Goal: Task Accomplishment & Management: Use online tool/utility

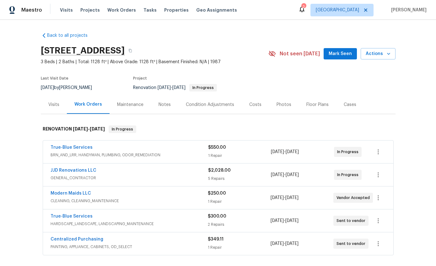
click at [112, 179] on span "GENERAL_CONTRACTOR" at bounding box center [130, 178] width 158 height 6
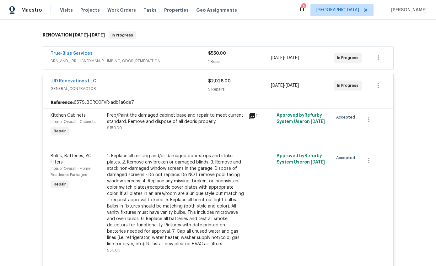
scroll to position [88, 0]
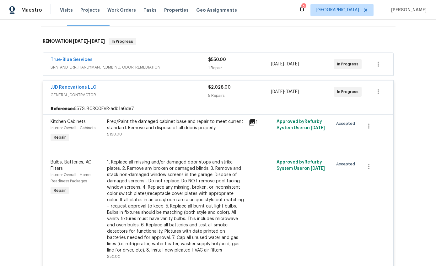
click at [133, 94] on span "GENERAL_CONTRACTOR" at bounding box center [130, 95] width 158 height 6
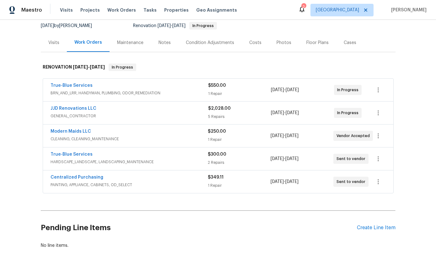
scroll to position [1, 0]
click at [259, 45] on div "Costs" at bounding box center [255, 42] width 27 height 19
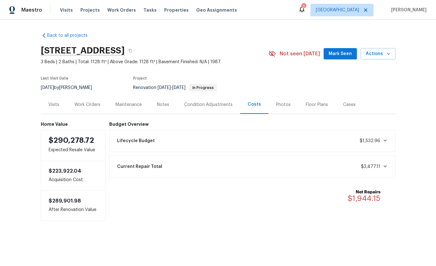
click at [88, 101] on div "Work Orders" at bounding box center [87, 104] width 26 height 6
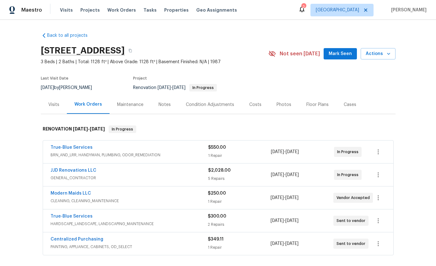
click at [51, 172] on link "JJD Renovations LLC" at bounding box center [74, 170] width 46 height 4
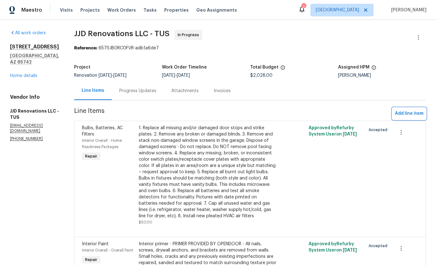
click at [416, 109] on button "Add line item" at bounding box center [410, 114] width 34 height 12
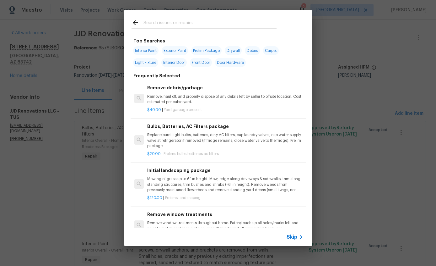
click at [249, 23] on input "text" at bounding box center [210, 23] width 133 height 9
type input "Smoke detectors"
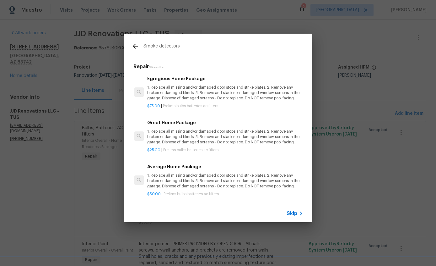
click at [296, 210] on span "Skip" at bounding box center [292, 213] width 11 height 6
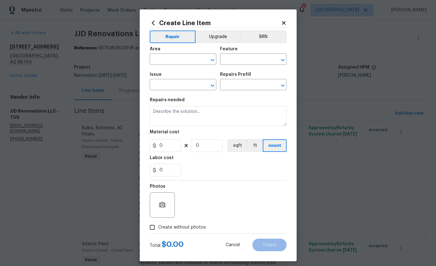
click at [169, 63] on input "text" at bounding box center [174, 60] width 49 height 10
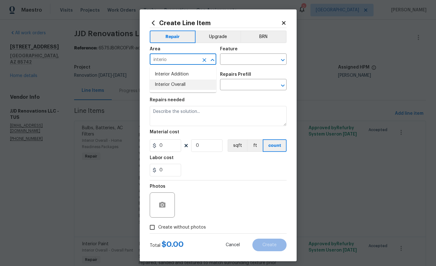
click at [162, 84] on li "Interior Overall" at bounding box center [183, 84] width 67 height 10
type input "Interior Overall"
click at [237, 64] on input "text" at bounding box center [244, 60] width 49 height 10
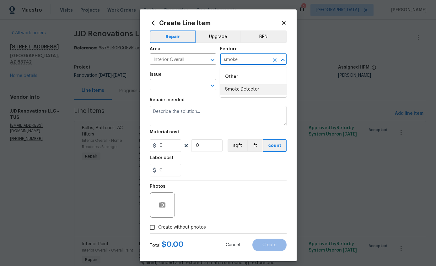
click at [256, 94] on li "Smoke Detector" at bounding box center [253, 89] width 67 height 10
type input "Smoke Detector"
click at [188, 90] on input "text" at bounding box center [174, 85] width 49 height 10
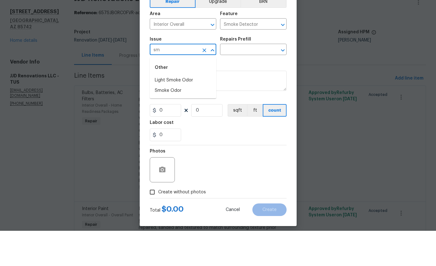
type input "s"
click at [173, 110] on li "Electrical" at bounding box center [183, 115] width 67 height 10
type input "Electrical"
click at [240, 80] on input "text" at bounding box center [244, 85] width 49 height 10
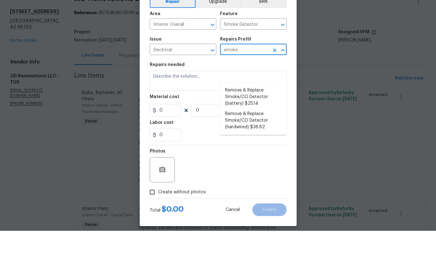
scroll to position [25, 0]
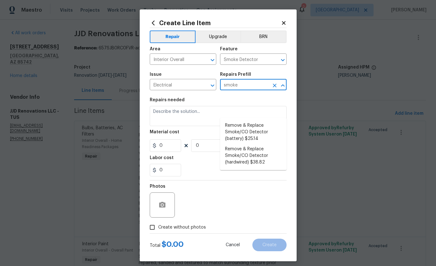
click at [248, 120] on li "Remove & Replace Smoke/CO Detector (battery) $25.14" at bounding box center [253, 132] width 67 height 24
type input "Remove & Replace Smoke/CO Detector (battery) $25.14"
type textarea "Remove the existing smoke/CO detector (battery) and replace with new. Ensure th…"
type input "1"
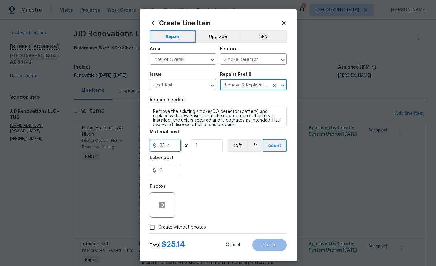
click at [177, 149] on input "25.14" at bounding box center [165, 145] width 31 height 13
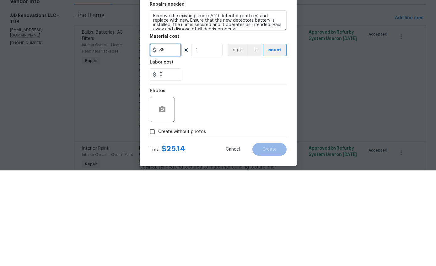
type input "35"
click at [214, 139] on input "1" at bounding box center [206, 145] width 31 height 13
type input "3"
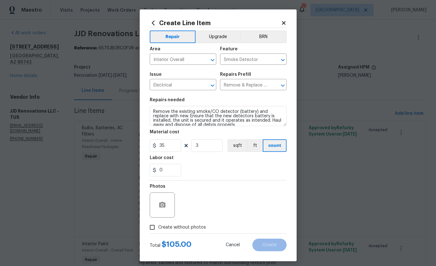
click at [153, 229] on input "Create without photos" at bounding box center [152, 227] width 12 height 12
checkbox input "true"
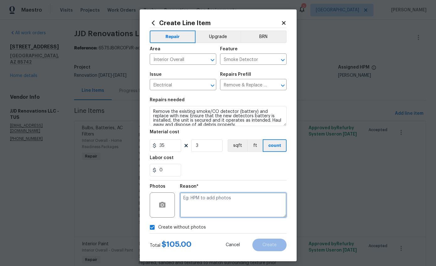
click at [238, 211] on textarea at bounding box center [233, 204] width 107 height 25
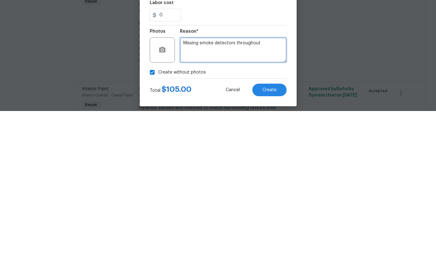
type textarea "Missing smoke detectors throughout"
click at [275, 238] on button "Create" at bounding box center [270, 244] width 34 height 13
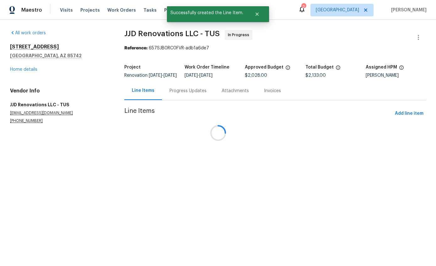
scroll to position [0, 0]
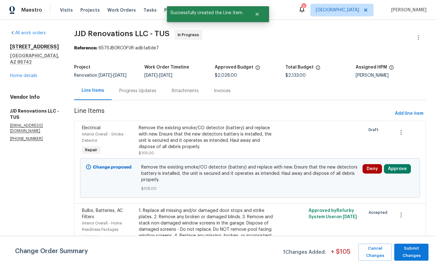
click at [402, 173] on button "Approve" at bounding box center [397, 168] width 27 height 9
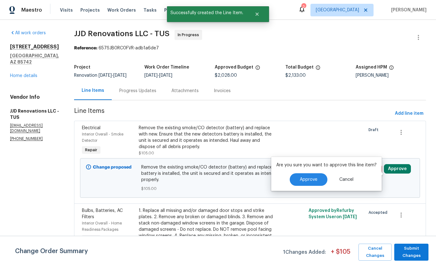
click at [309, 180] on span "Approve" at bounding box center [309, 179] width 18 height 5
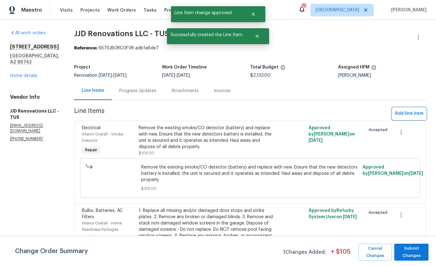
click at [410, 114] on span "Add line item" at bounding box center [409, 114] width 29 height 8
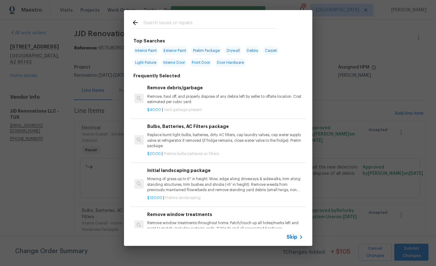
click at [154, 24] on input "text" at bounding box center [210, 23] width 133 height 9
type input "Accesso"
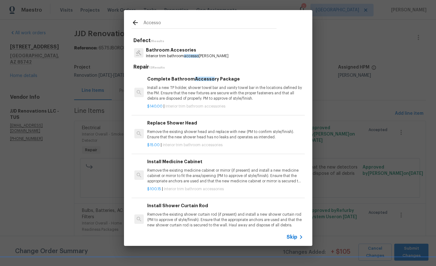
click at [241, 89] on p "Install a new TP holder, shower towel bar and vanity towel bar in the locations…" at bounding box center [225, 93] width 156 height 16
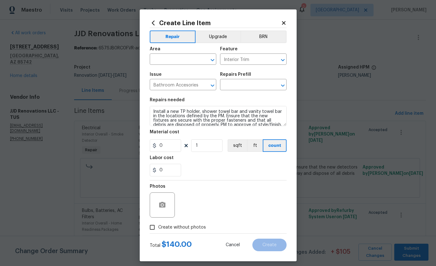
type input "Complete Bathroom Accessory Package $140.00"
type input "140"
click at [216, 146] on input "1" at bounding box center [206, 145] width 31 height 13
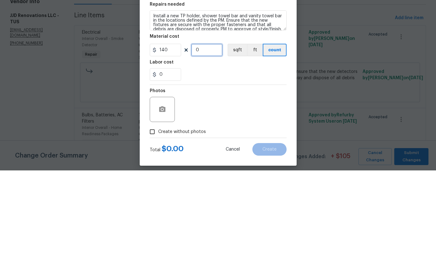
type input "2"
click at [236, 94] on section "Repairs needed Install a new TP holder, shower towel bar and vanity towel bar i…" at bounding box center [218, 137] width 137 height 86
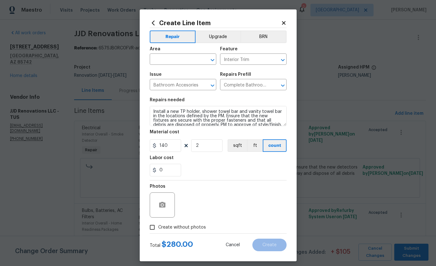
click at [157, 232] on input "Create without photos" at bounding box center [152, 227] width 12 height 12
checkbox input "true"
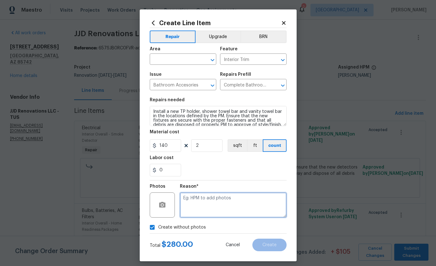
click at [231, 209] on textarea at bounding box center [233, 204] width 107 height 25
type textarea "Missing bath room accessories"
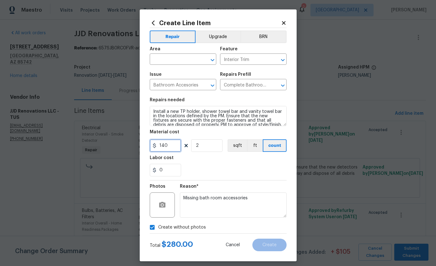
click at [170, 148] on input "140" at bounding box center [165, 145] width 31 height 13
type input "75"
click at [244, 170] on div "0" at bounding box center [218, 170] width 137 height 13
click at [178, 64] on input "text" at bounding box center [174, 60] width 49 height 10
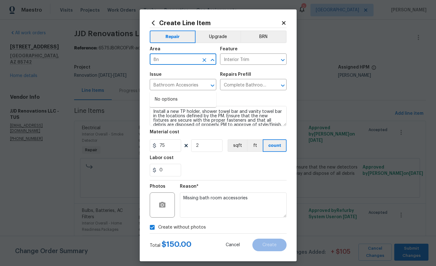
type input "8"
click at [174, 94] on li "Bathroom" at bounding box center [183, 99] width 67 height 10
type input "Bathroom"
click at [278, 248] on button "Create" at bounding box center [270, 244] width 34 height 13
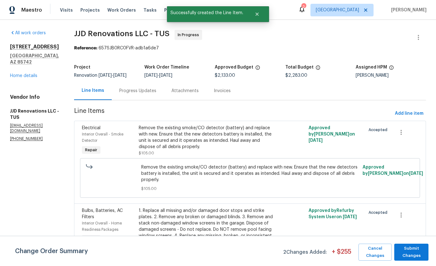
scroll to position [0, 0]
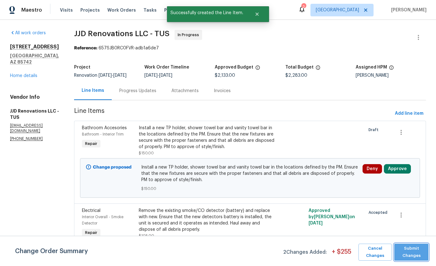
click at [414, 255] on span "Submit Changes" at bounding box center [412, 252] width 28 height 14
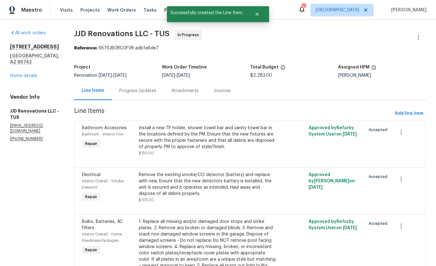
click at [20, 74] on link "Home details" at bounding box center [23, 76] width 27 height 4
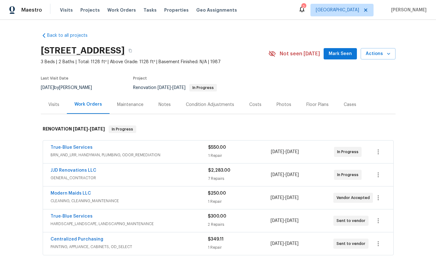
click at [202, 103] on div "Condition Adjustments" at bounding box center [210, 104] width 48 height 6
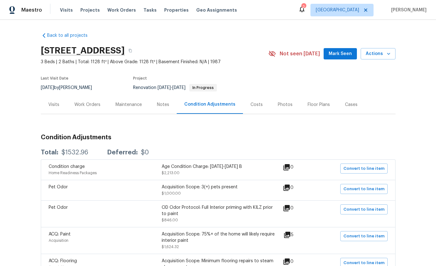
click at [254, 101] on div "Costs" at bounding box center [256, 104] width 27 height 19
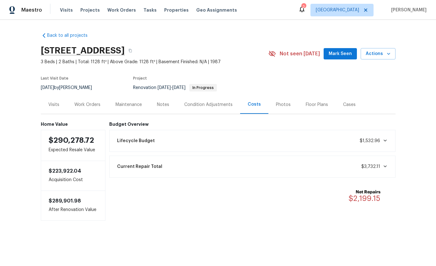
click at [420, 238] on div "Back to all projects 9678 N Sherbrooke St, Tucson, AZ 85742 3 Beds | 2 Baths | …" at bounding box center [218, 139] width 436 height 238
click at [104, 105] on div "Work Orders" at bounding box center [87, 104] width 41 height 19
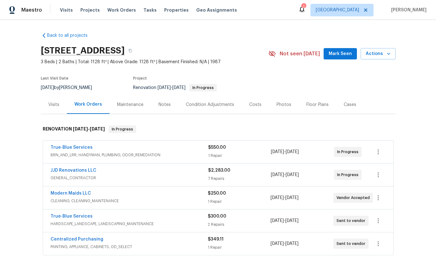
click at [129, 175] on span "GENERAL_CONTRACTOR" at bounding box center [130, 178] width 158 height 6
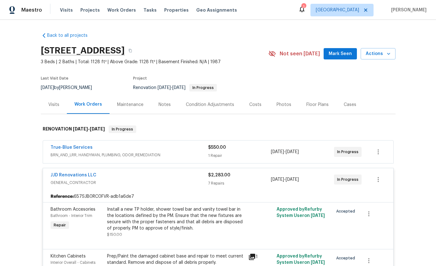
click at [137, 185] on span "GENERAL_CONTRACTOR" at bounding box center [130, 182] width 158 height 6
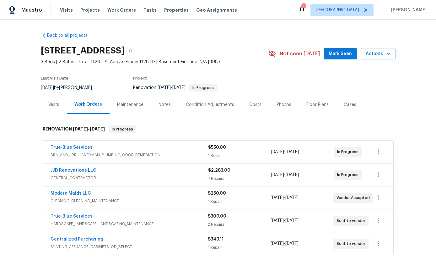
click at [85, 172] on link "JJD Renovations LLC" at bounding box center [74, 170] width 46 height 4
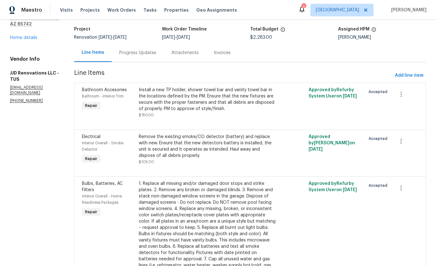
scroll to position [19, 0]
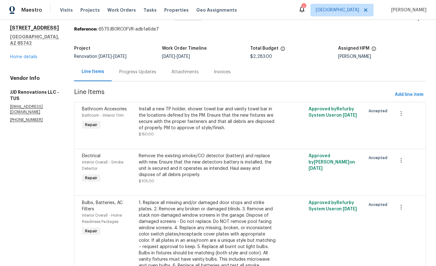
click at [30, 56] on div "All work orders 9678 N Sherbrooke St Tucson, AZ 85742 Home details Vendor Info …" at bounding box center [34, 67] width 49 height 112
click at [35, 55] on link "Home details" at bounding box center [23, 57] width 27 height 4
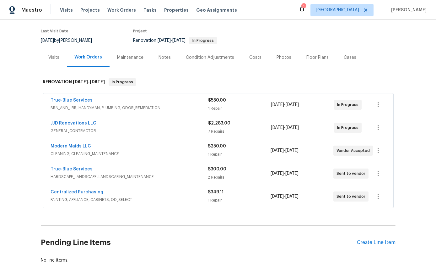
scroll to position [48, 0]
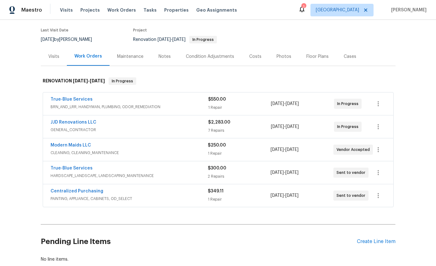
click at [409, 127] on div "Back to all projects 9678 N Sherbrooke St, Tucson, AZ 85742 3 Beds | 2 Baths | …" at bounding box center [218, 143] width 436 height 246
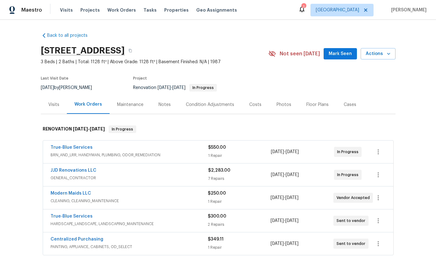
scroll to position [0, 0]
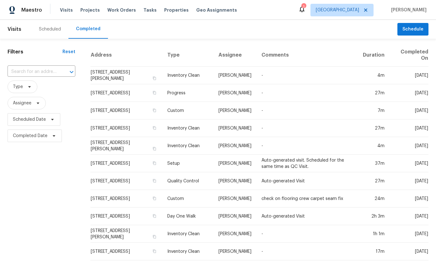
click at [54, 26] on div "Scheduled" at bounding box center [50, 29] width 22 height 6
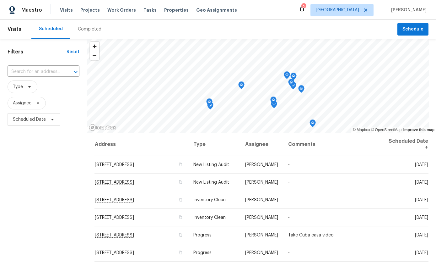
click at [91, 29] on div "Completed" at bounding box center [90, 29] width 24 height 6
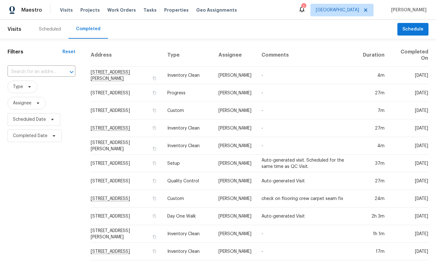
click at [53, 32] on div "Scheduled" at bounding box center [49, 29] width 37 height 19
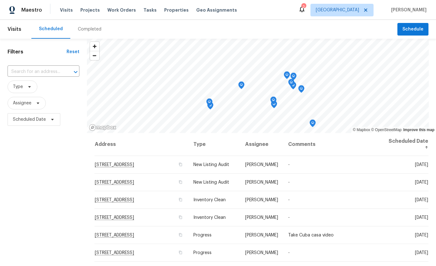
click at [86, 33] on div "Completed" at bounding box center [89, 29] width 39 height 19
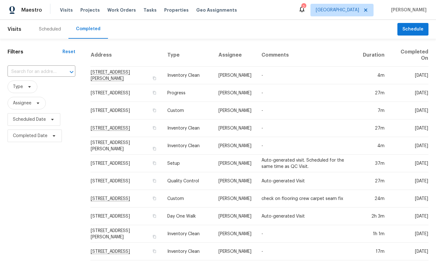
click at [300, 128] on td "-" at bounding box center [307, 128] width 101 height 18
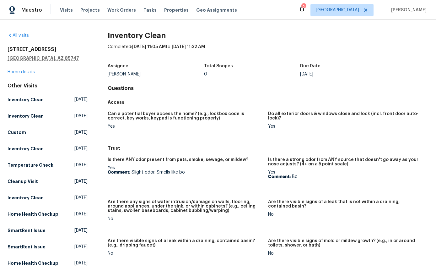
click at [21, 37] on link "All visits" at bounding box center [18, 35] width 21 height 4
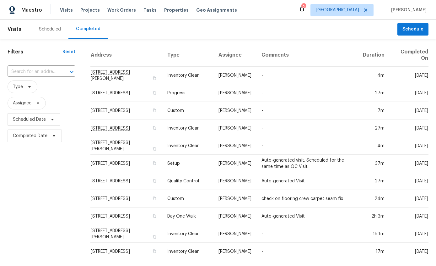
click at [54, 25] on div "Scheduled" at bounding box center [49, 29] width 37 height 19
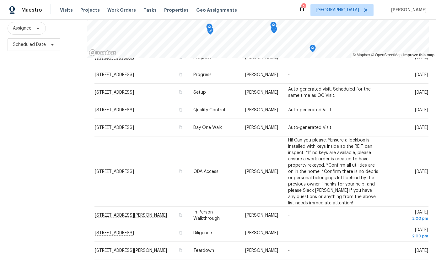
scroll to position [119, 0]
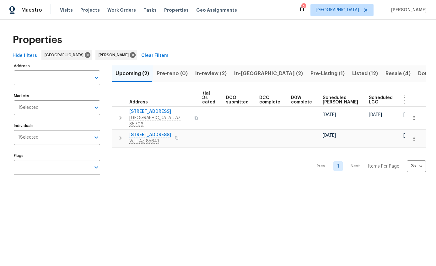
scroll to position [0, 85]
click at [413, 115] on icon "button" at bounding box center [414, 118] width 6 height 6
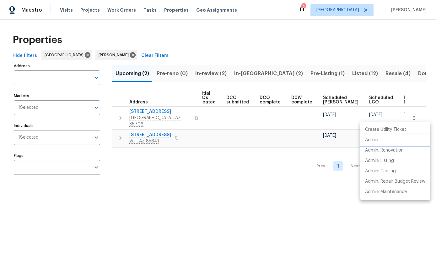
click at [379, 140] on li "Admin" at bounding box center [395, 140] width 70 height 10
click at [218, 212] on div at bounding box center [218, 133] width 436 height 266
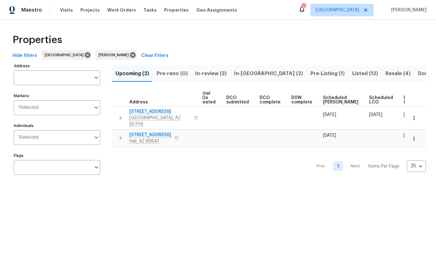
click at [284, 37] on div "Properties" at bounding box center [218, 40] width 416 height 20
click at [240, 73] on span "In-reno (2)" at bounding box center [268, 73] width 69 height 9
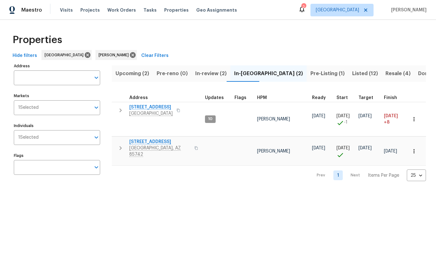
click at [417, 148] on icon "button" at bounding box center [414, 151] width 6 height 6
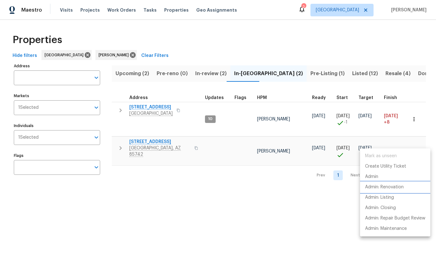
click at [397, 187] on p "Admin: Renovation" at bounding box center [384, 187] width 39 height 7
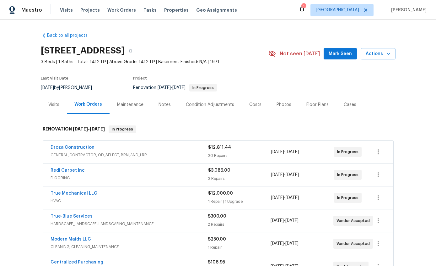
click at [212, 109] on div "Condition Adjustments" at bounding box center [209, 104] width 63 height 19
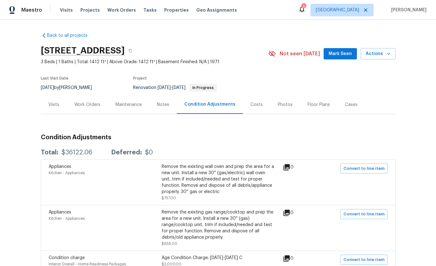
click at [91, 102] on div "Work Orders" at bounding box center [87, 104] width 26 height 6
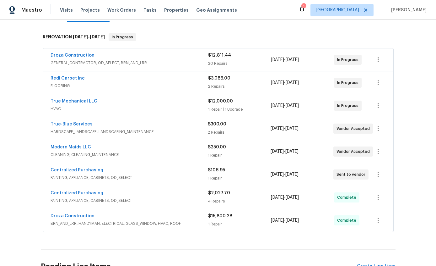
scroll to position [88, 0]
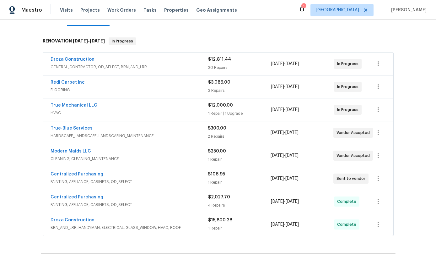
click at [408, 85] on div "Back to all projects [STREET_ADDRESS] 3 Beds | 1 Baths | Total: 1412 ft² | Abov…" at bounding box center [218, 143] width 436 height 246
